Goal: Task Accomplishment & Management: Manage account settings

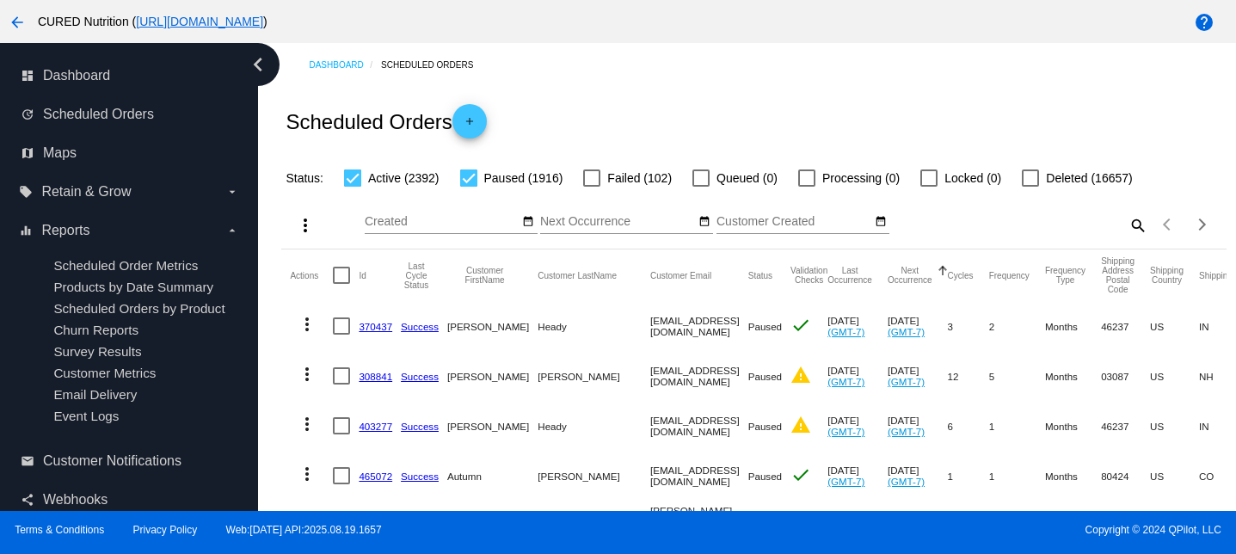
click at [1137, 233] on mat-icon "search" at bounding box center [1137, 225] width 21 height 27
click at [1112, 224] on input "Search" at bounding box center [1030, 222] width 235 height 14
paste input "[EMAIL_ADDRESS][DOMAIN_NAME]"
type input "[EMAIL_ADDRESS][DOMAIN_NAME]"
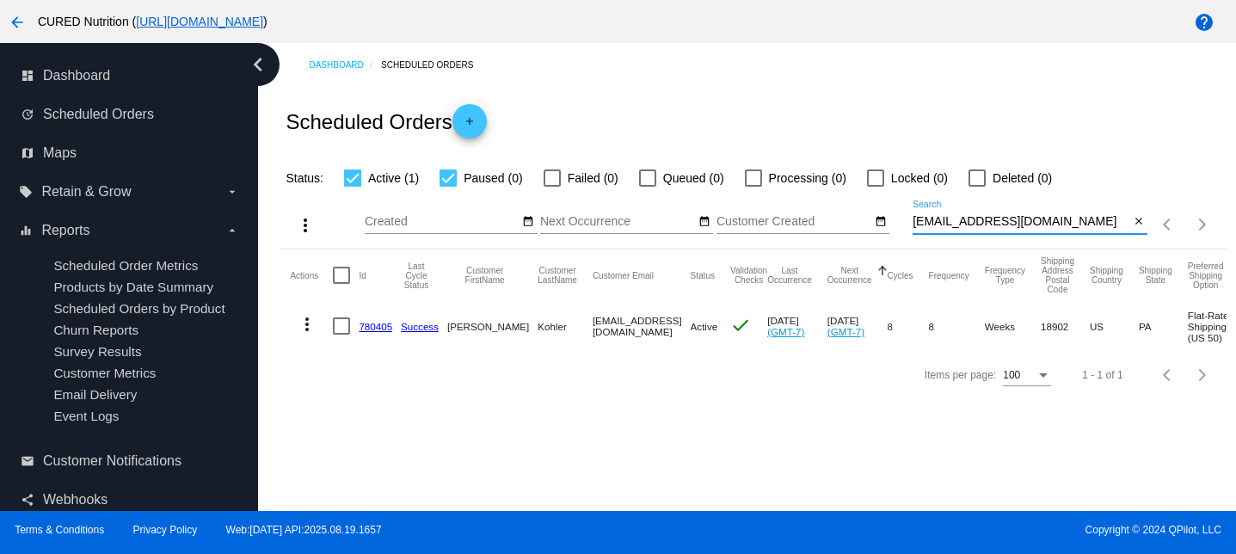
click at [375, 329] on link "780405" at bounding box center [376, 326] width 34 height 11
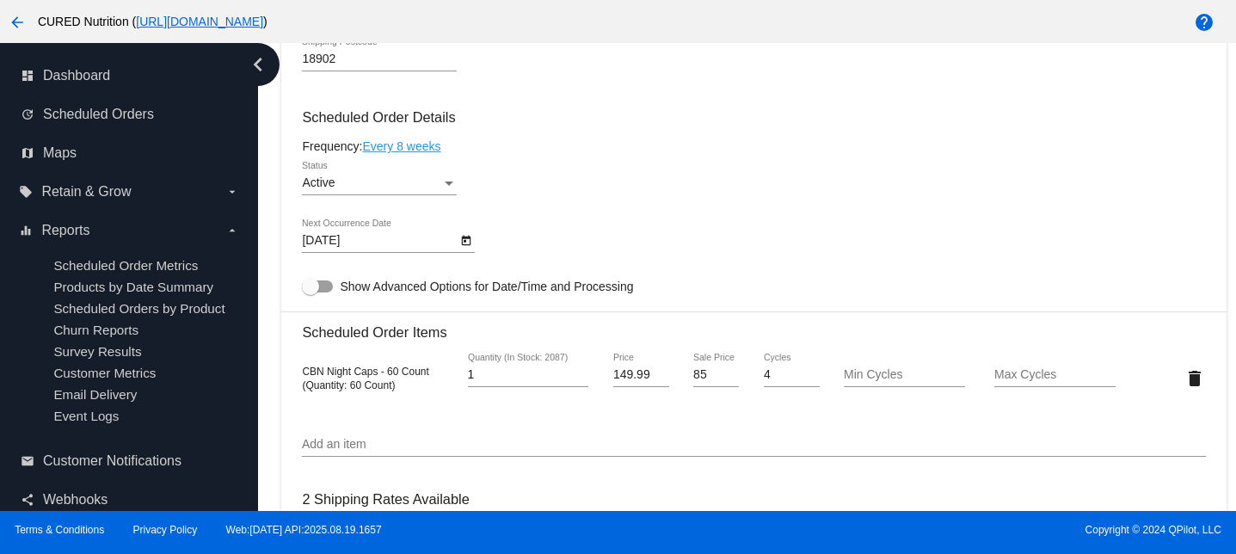
scroll to position [977, 0]
click at [713, 379] on input "85" at bounding box center [716, 373] width 46 height 14
type input "75"
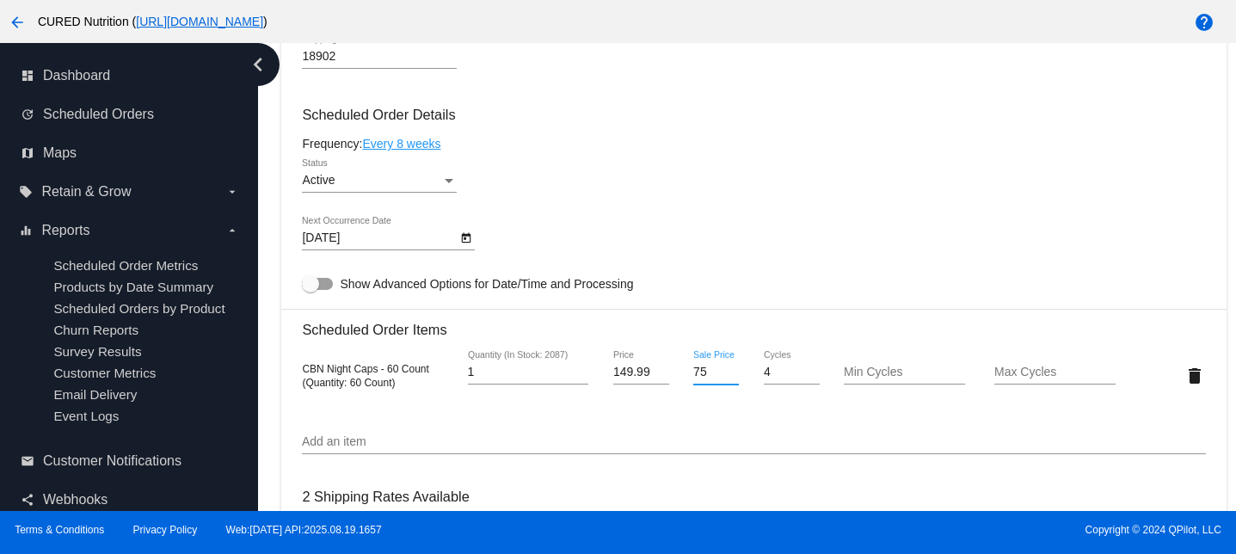
click at [685, 454] on mat-card "Customer 5257242: [PERSON_NAME] [EMAIL_ADDRESS][DOMAIN_NAME] Customer Shipping …" at bounding box center [753, 364] width 944 height 1780
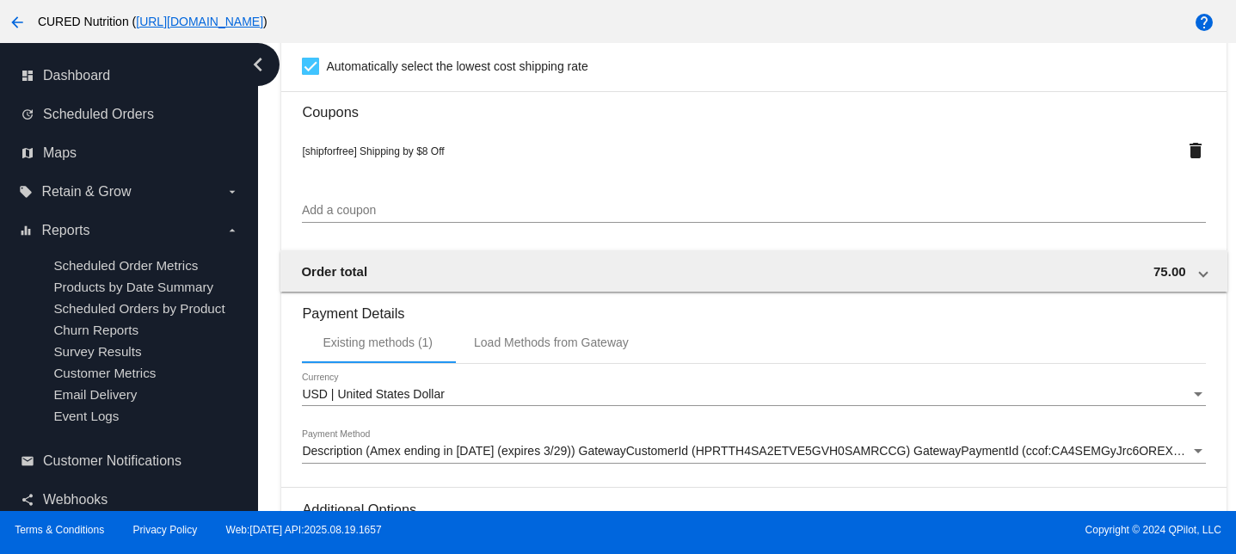
scroll to position [1737, 0]
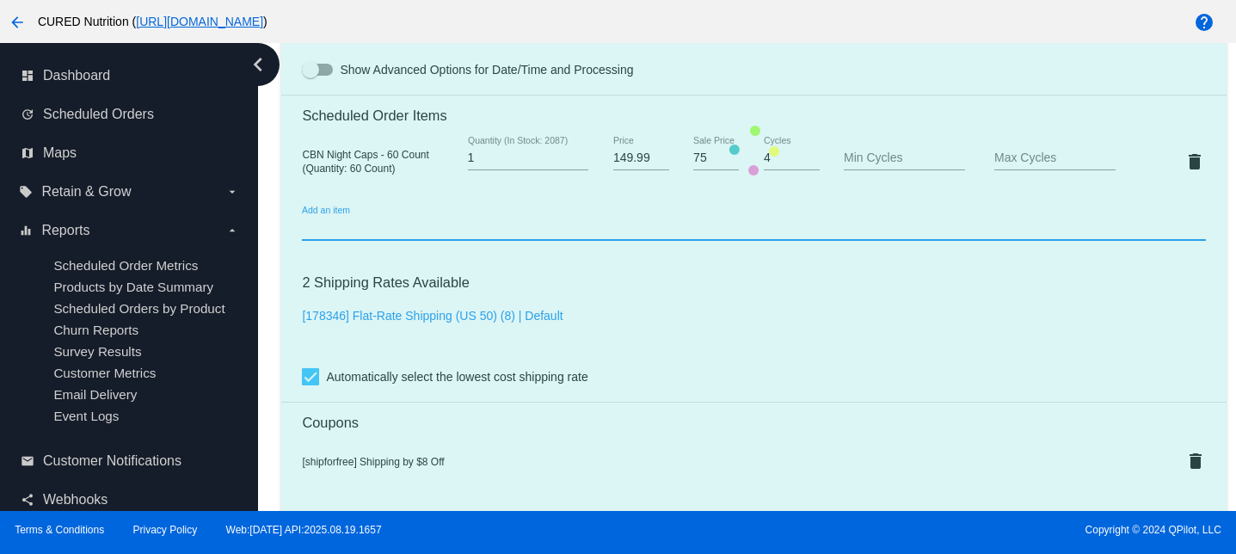
scroll to position [601, 0]
